Goal: Use online tool/utility: Utilize a website feature to perform a specific function

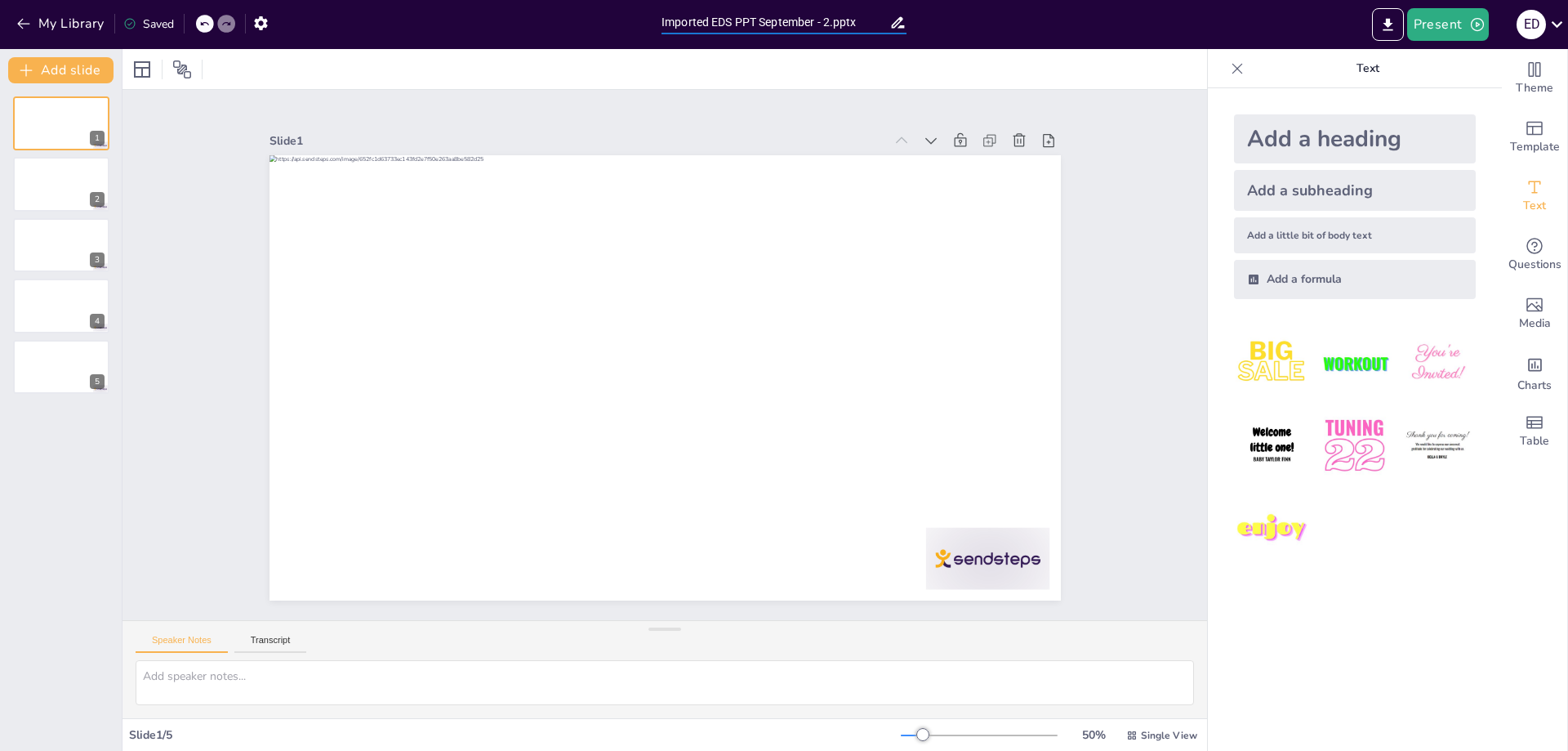
click at [868, 20] on input "Imported EDS PPT September - 2.pptx" at bounding box center [775, 22] width 228 height 24
paste input "Dental dentures in Appleton, WI | Emergency Dental Service"
type input "Dental dentures in Appleton, WI | Emergency Dental Service"
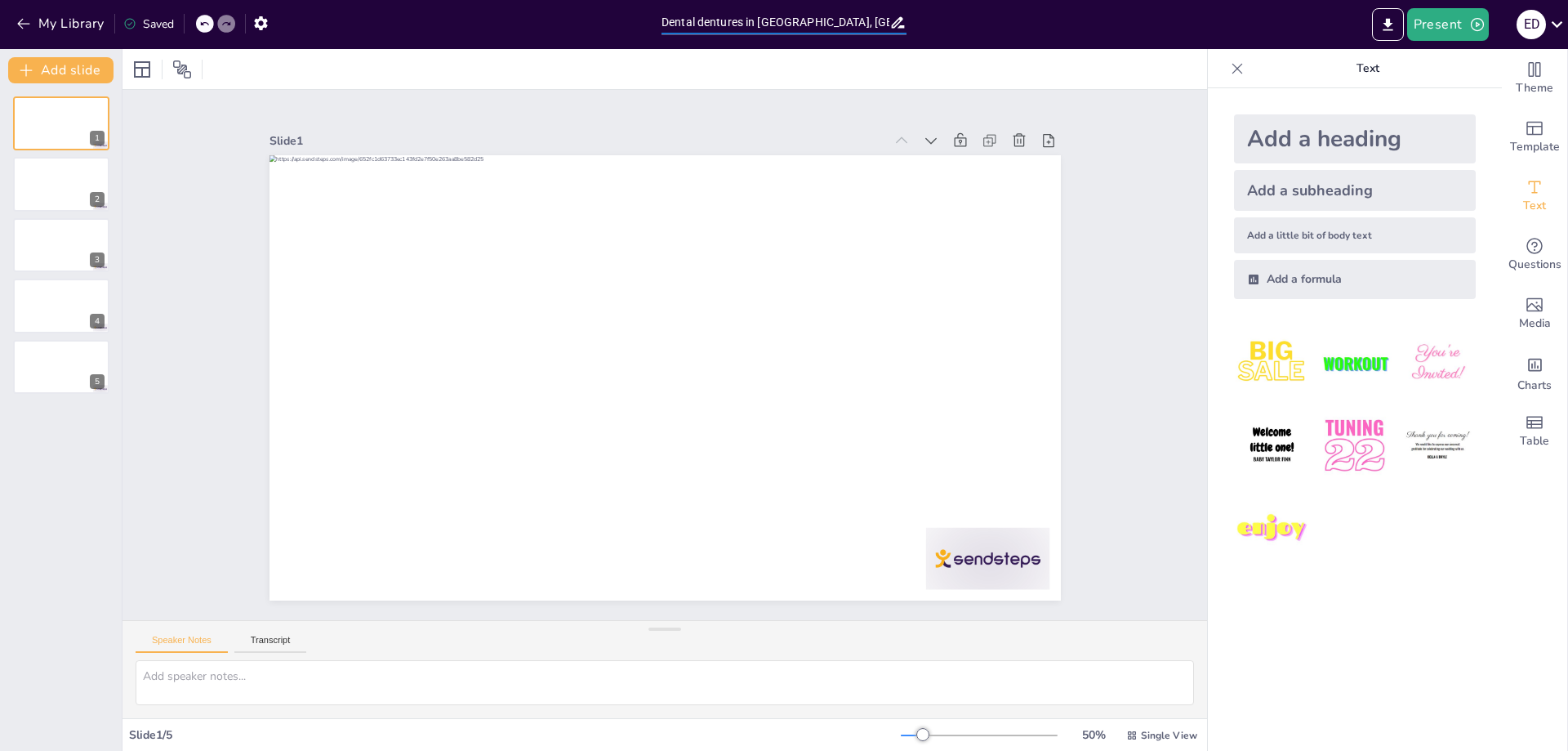
click at [994, 32] on div "Present E D" at bounding box center [1241, 25] width 653 height 32
click at [1423, 32] on button "Present" at bounding box center [1448, 25] width 81 height 32
click at [1338, 32] on div at bounding box center [784, 375] width 1568 height 751
click at [1229, 70] on icon at bounding box center [1237, 68] width 16 height 16
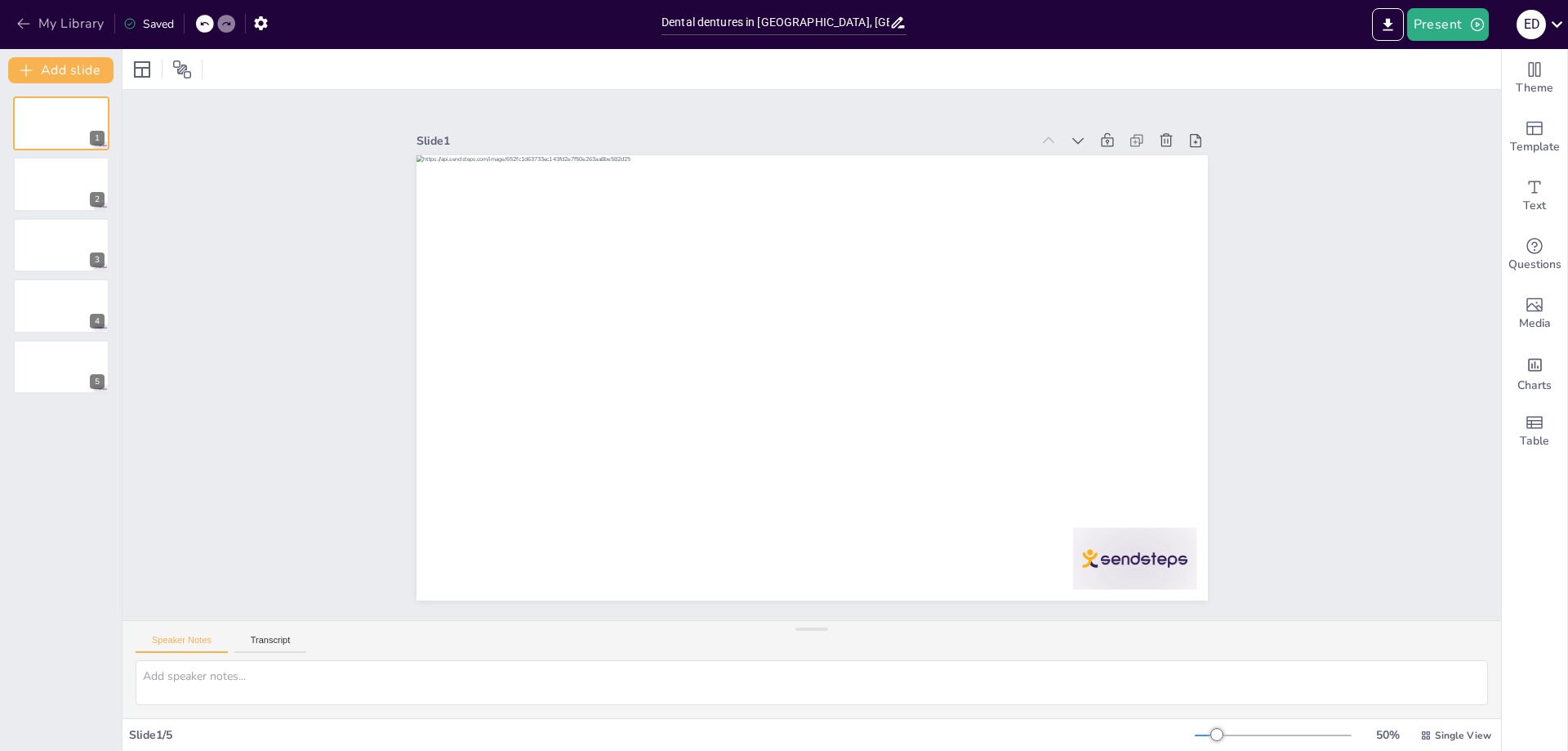
click at [21, 21] on icon "button" at bounding box center [23, 24] width 12 height 10
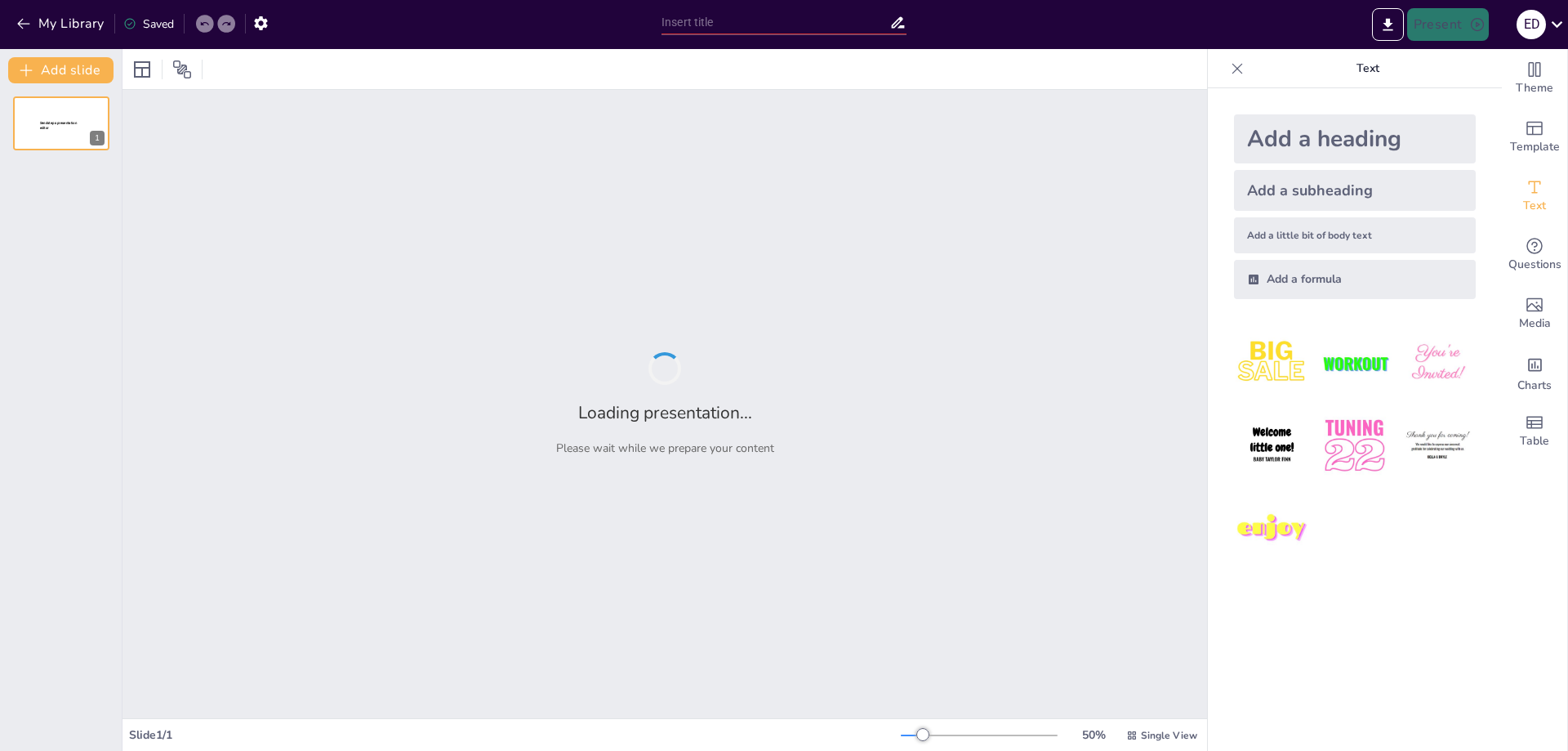
type input "Imported EDS PPT September - 2.pptx"
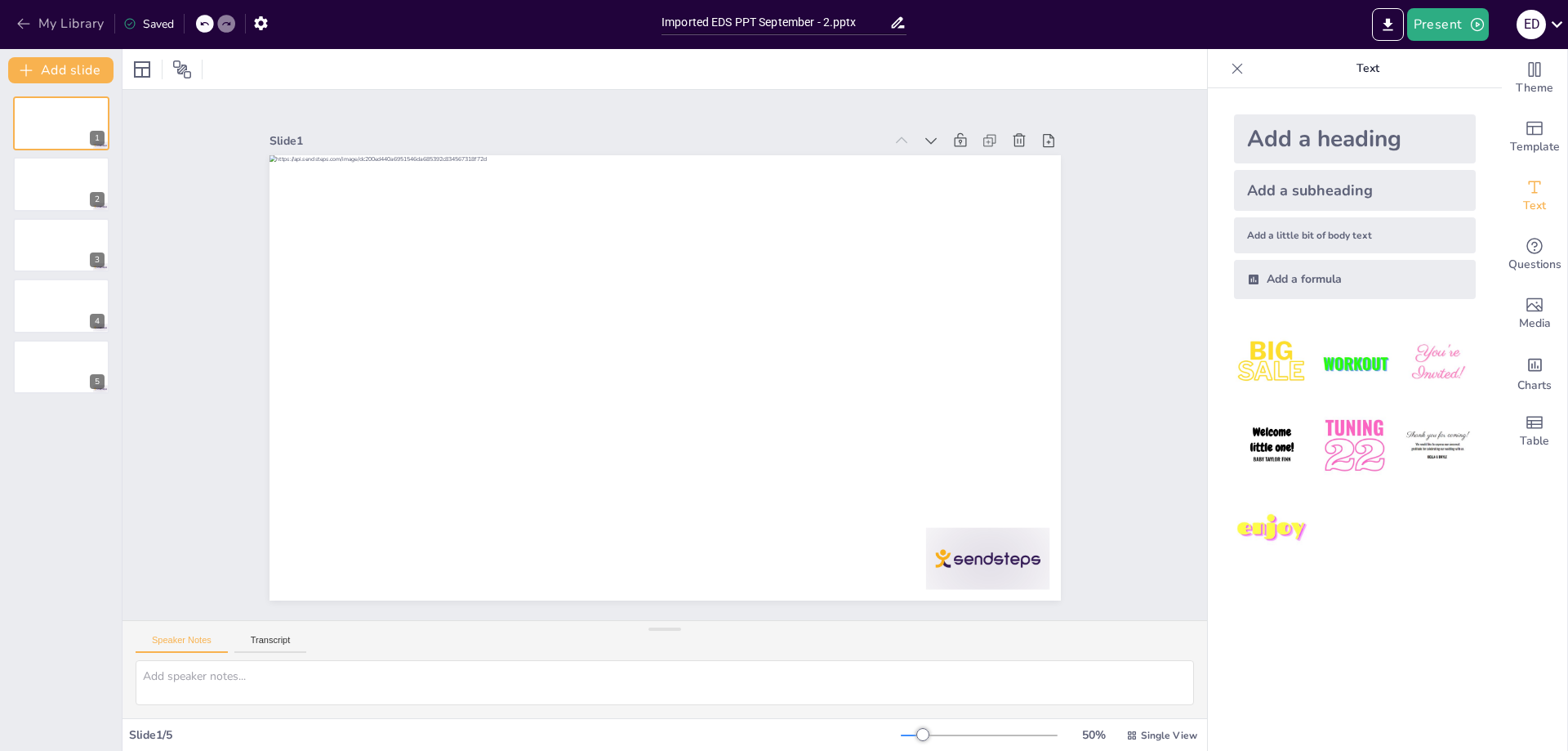
click at [65, 21] on button "My Library" at bounding box center [62, 24] width 98 height 27
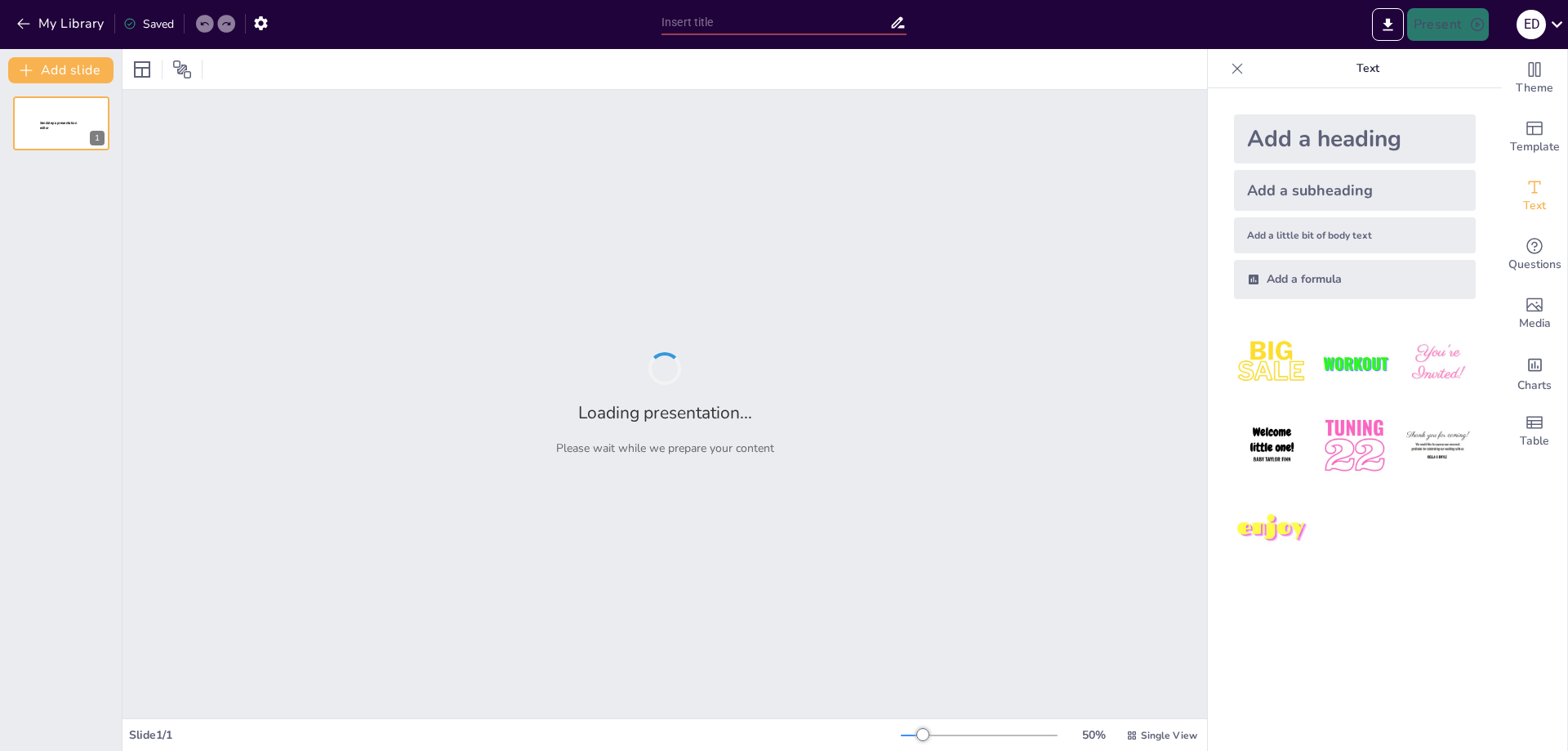
type input "Imported EDS PPT September - 2.pptx"
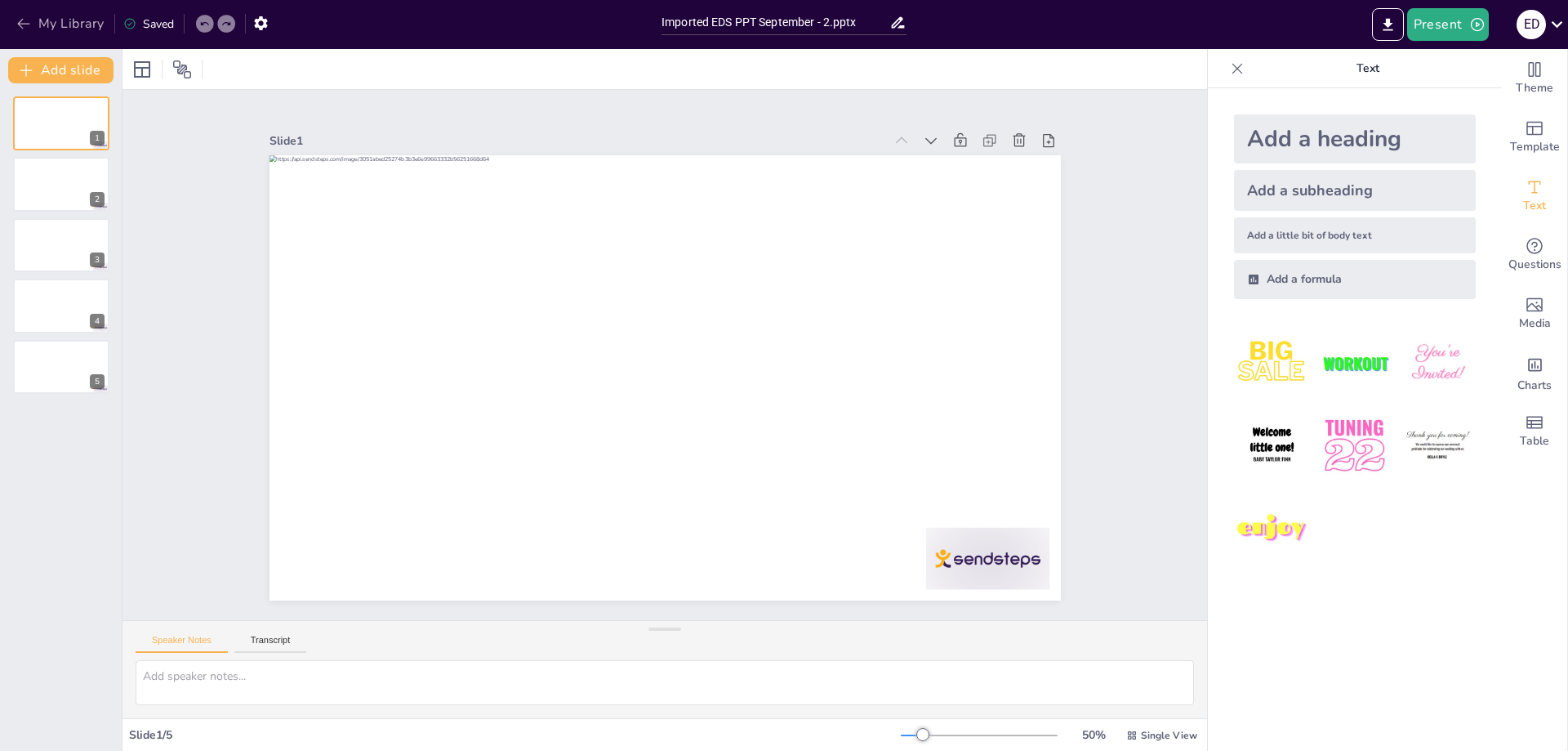
click at [22, 23] on icon "button" at bounding box center [23, 23] width 16 height 16
